Goal: Task Accomplishment & Management: Use online tool/utility

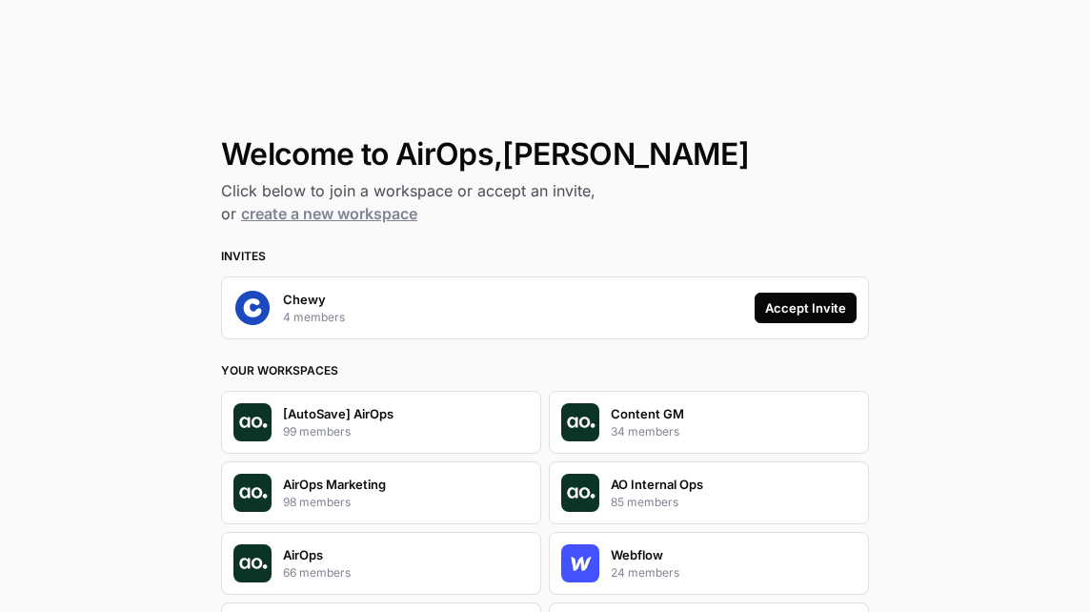
click at [804, 314] on div "Accept Invite" at bounding box center [805, 307] width 81 height 19
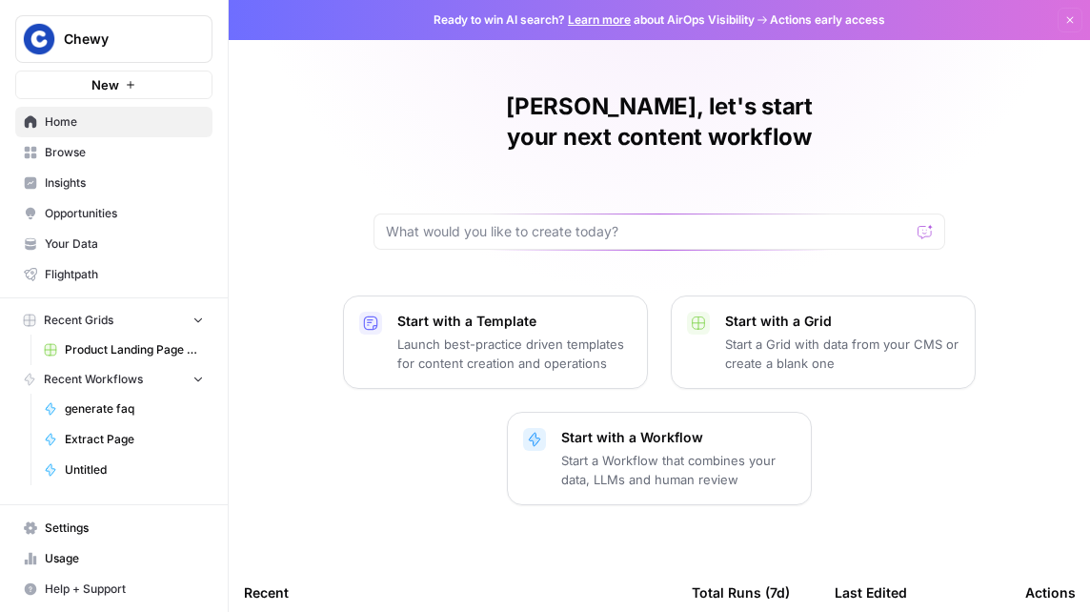
click at [148, 349] on span "Product Landing Page Generation" at bounding box center [134, 349] width 139 height 17
